Goal: Information Seeking & Learning: Learn about a topic

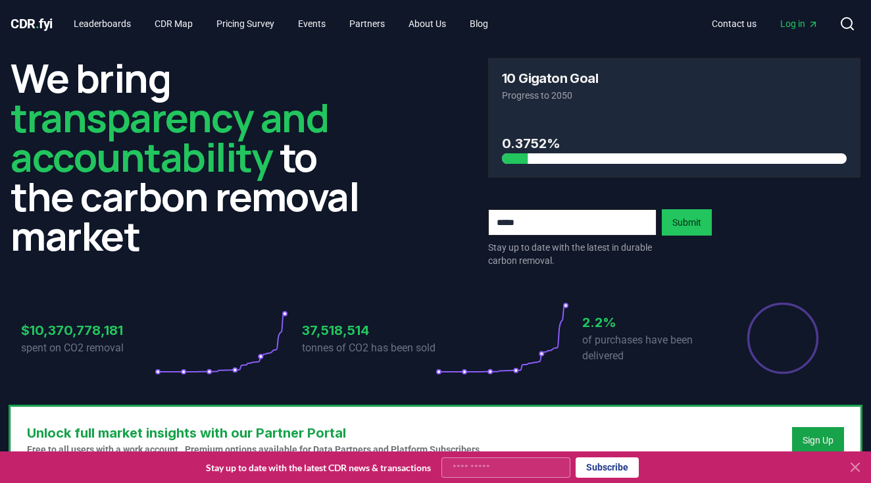
click at [859, 464] on icon at bounding box center [855, 467] width 8 height 8
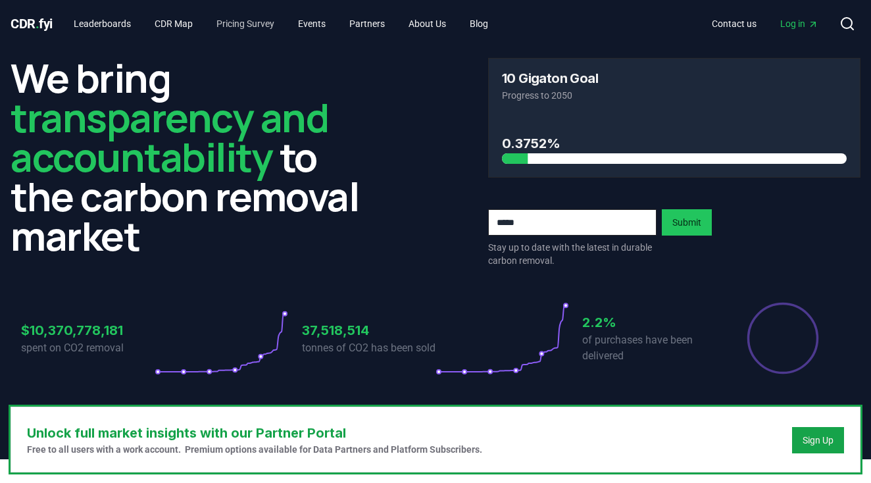
click at [234, 31] on link "Pricing Survey" at bounding box center [245, 24] width 79 height 24
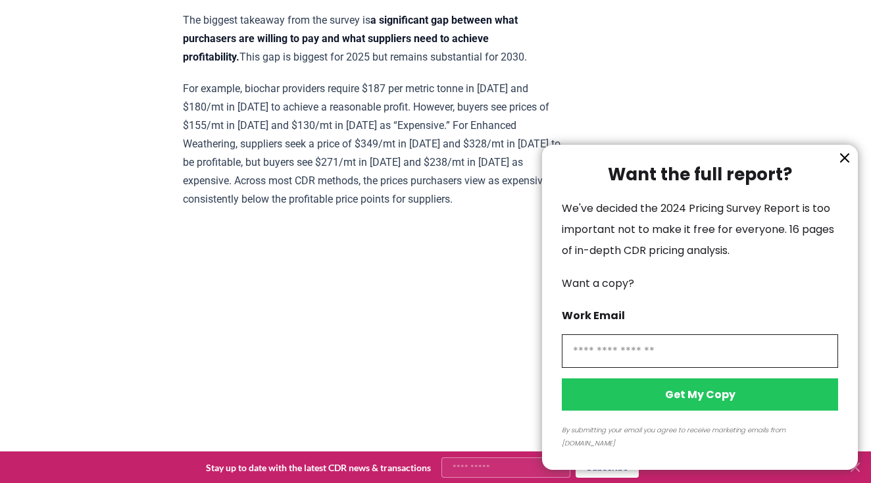
scroll to position [774, 0]
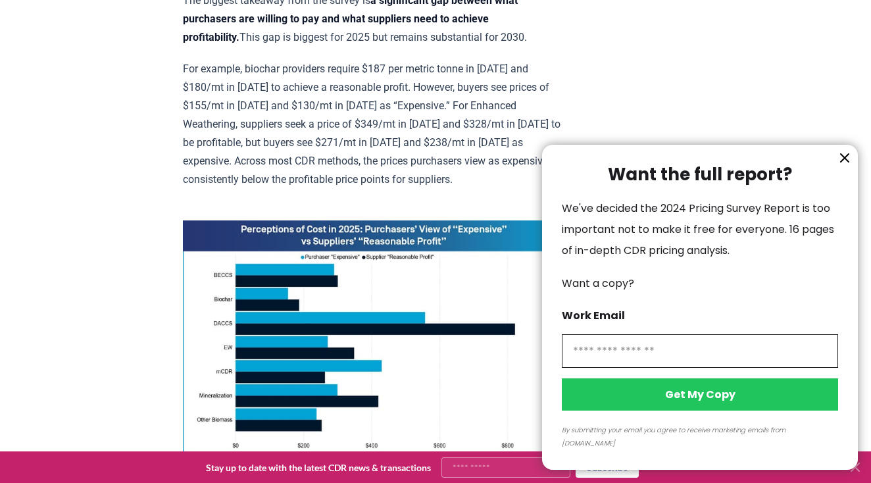
click at [848, 166] on icon "information" at bounding box center [845, 158] width 16 height 16
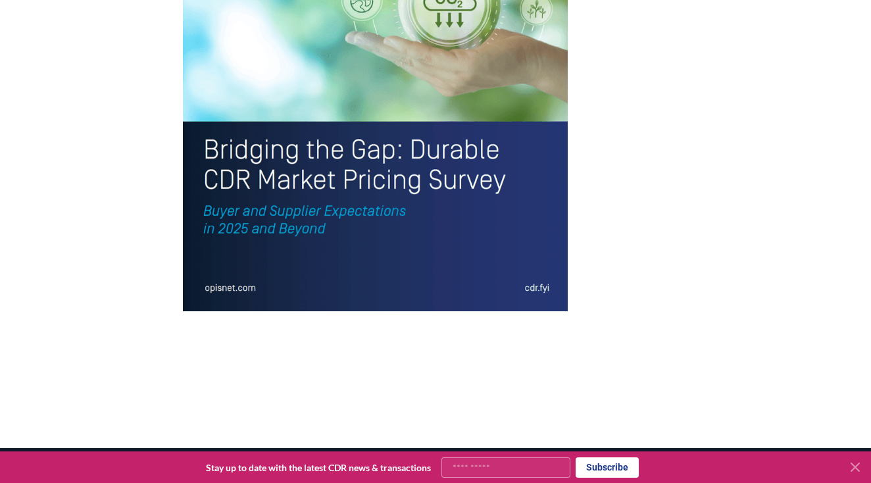
click at [422, 219] on img at bounding box center [375, 60] width 385 height 502
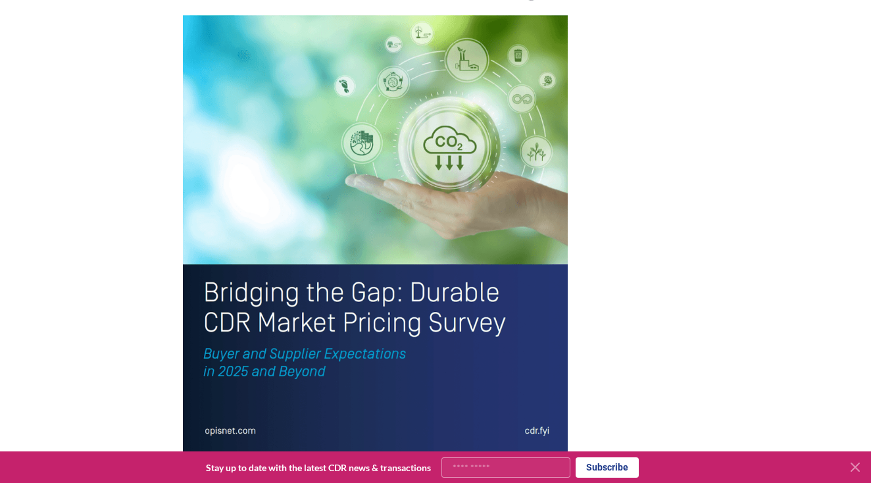
scroll to position [2504, 0]
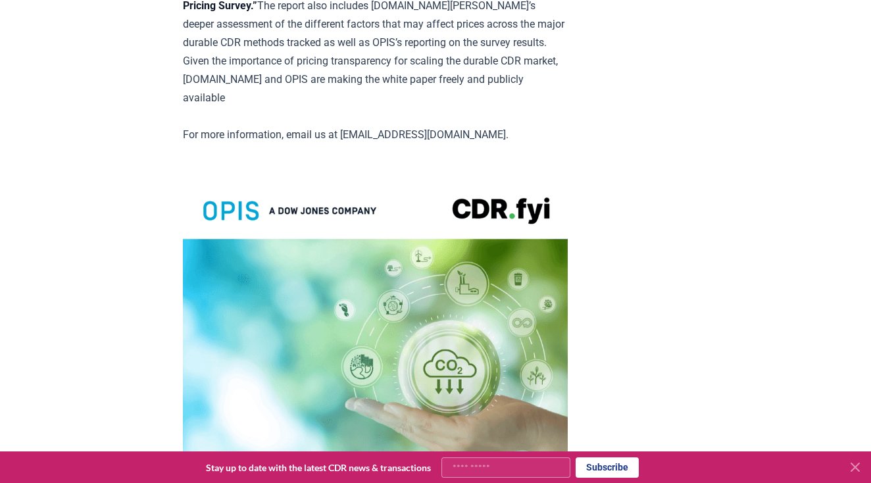
click at [331, 176] on img at bounding box center [375, 427] width 385 height 502
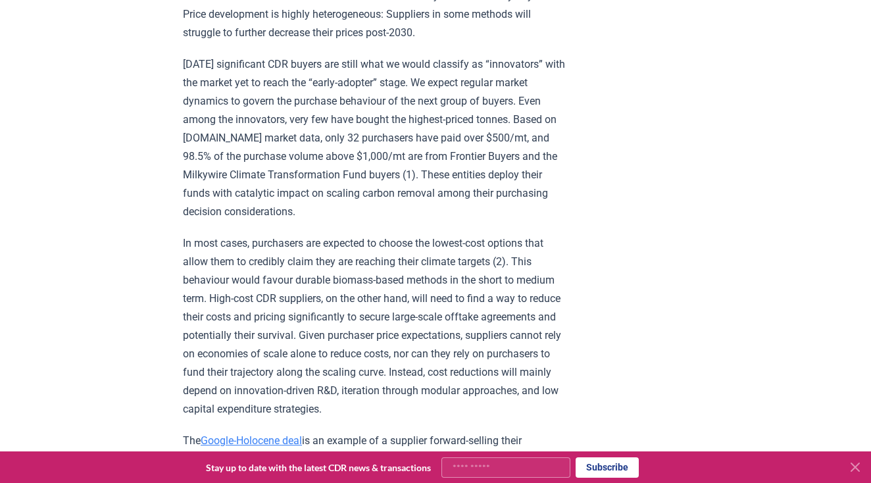
scroll to position [2193, 0]
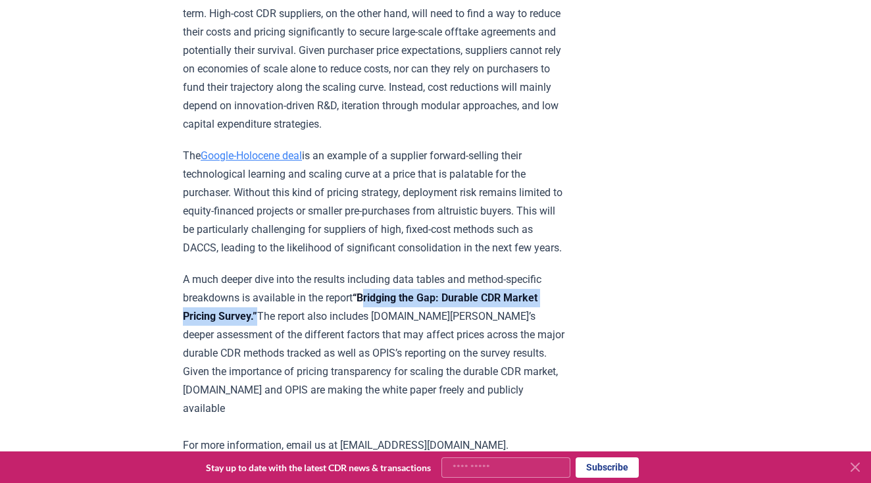
drag, startPoint x: 365, startPoint y: 245, endPoint x: 219, endPoint y: 270, distance: 148.1
click at [219, 291] on strong "“Bridging the Gap: Durable CDR Market Pricing Survey.”" at bounding box center [360, 306] width 355 height 31
copy strong "Bridging the Gap: Durable CDR Market Pricing Survey."
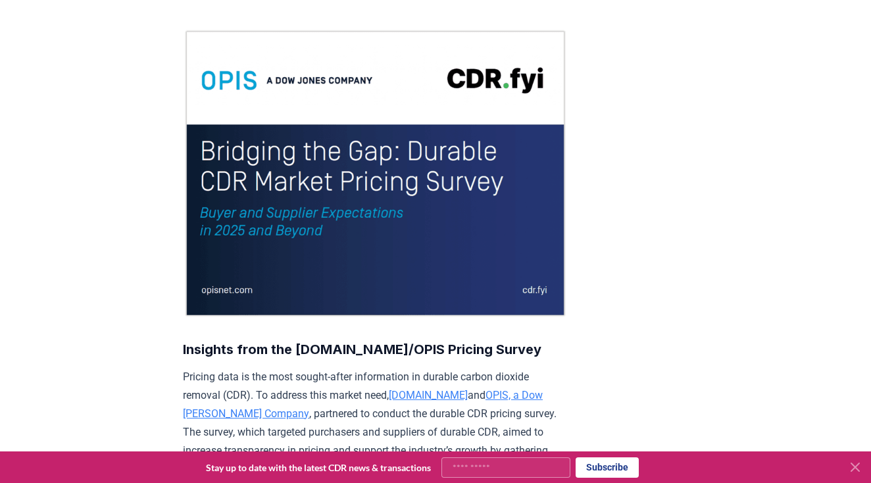
scroll to position [166, 0]
